Goal: Find contact information: Find contact information

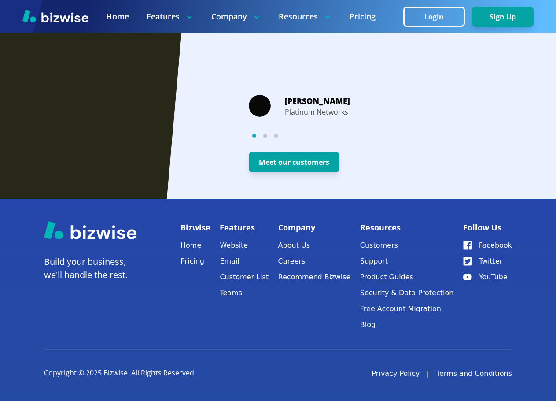
scroll to position [1740, 0]
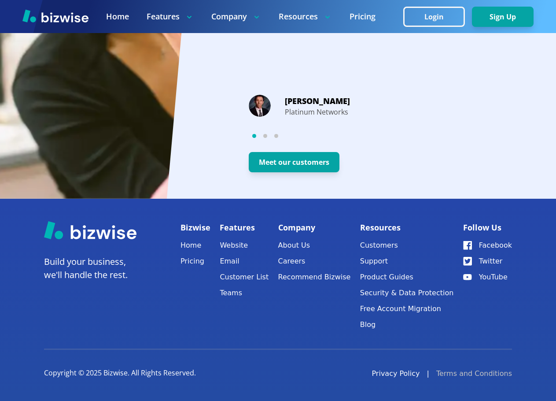
click at [482, 372] on link "Terms and Conditions" at bounding box center [474, 373] width 76 height 11
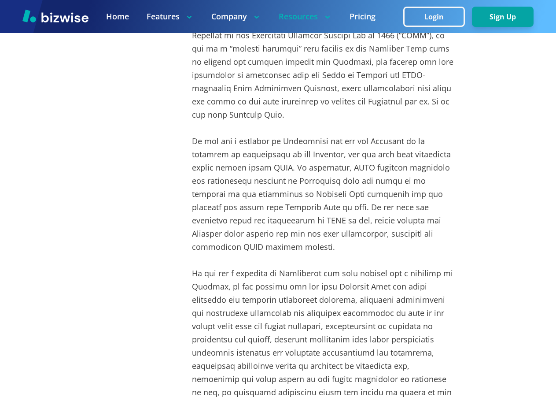
scroll to position [6300, 0]
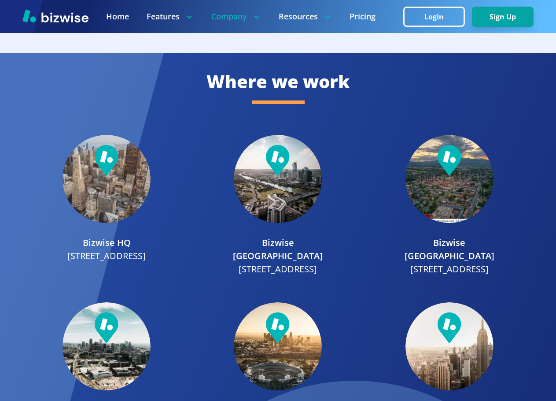
scroll to position [909, 0]
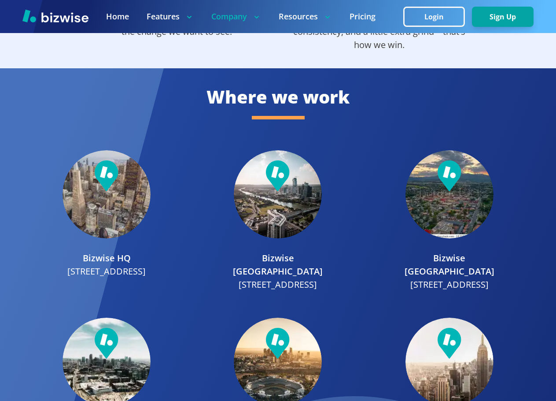
drag, startPoint x: 150, startPoint y: 271, endPoint x: 102, endPoint y: 284, distance: 49.6
click at [102, 278] on p "[STREET_ADDRESS]" at bounding box center [106, 271] width 78 height 13
copy p "[GEOGRAPHIC_DATA]"
click at [140, 278] on p "[STREET_ADDRESS]" at bounding box center [106, 271] width 78 height 13
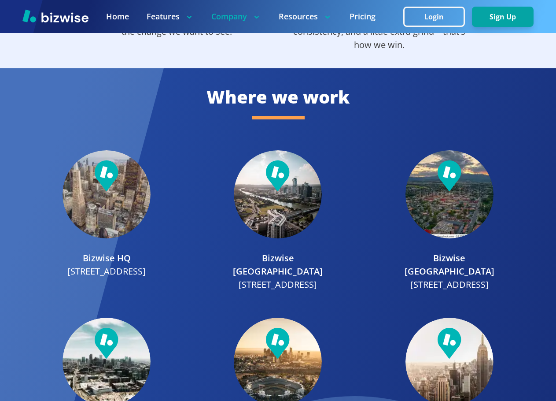
copy p "94105"
